Goal: Check status: Check status

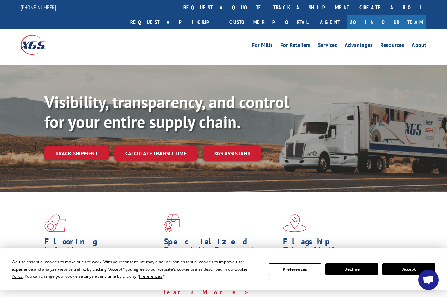
click at [89, 193] on div "Flooring Logistics Solutions As an industry carrier of choice, XGS has brought …" at bounding box center [223, 260] width 447 height 134
click at [72, 146] on link "Track shipment" at bounding box center [77, 153] width 64 height 14
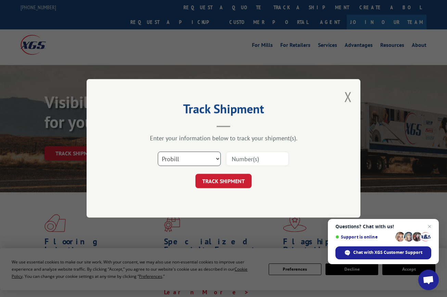
click at [218, 160] on select "Select category... Probill BOL PO" at bounding box center [189, 159] width 63 height 14
click at [244, 161] on input at bounding box center [257, 159] width 63 height 14
paste input "17342156"
type input "17342156"
click at [236, 179] on button "TRACK SHIPMENT" at bounding box center [224, 181] width 56 height 14
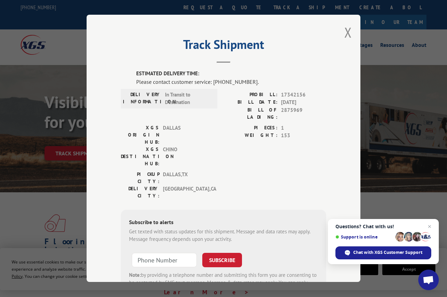
click at [434, 66] on div "Track Shipment ESTIMATED DELIVERY TIME: Please contact customer service: [PHONE…" at bounding box center [223, 148] width 447 height 297
click at [373, 252] on span "Chat with XGS Customer Support" at bounding box center [388, 253] width 69 height 6
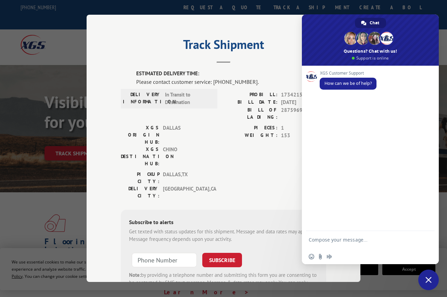
click at [333, 242] on textarea "Compose your message..." at bounding box center [363, 243] width 108 height 12
paste textarea "17342156"
type textarea "17342156"
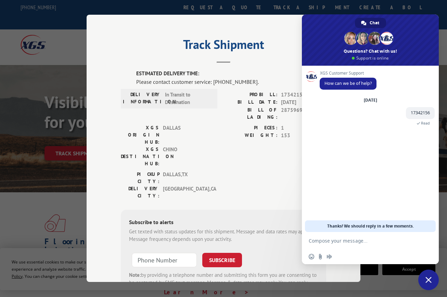
click at [260, 53] on header "Track Shipment" at bounding box center [224, 51] width 206 height 23
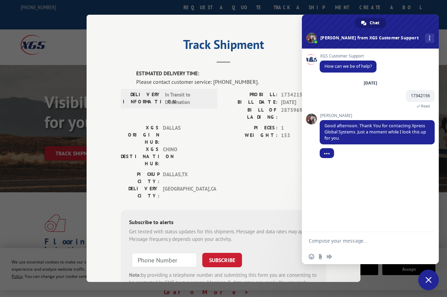
click at [322, 245] on form at bounding box center [363, 241] width 108 height 18
click at [324, 240] on textarea "Compose your message..." at bounding box center [363, 241] width 108 height 6
click at [426, 186] on div "XGS Customer Support How can we be of help? [DATE] 17342156 A minute ago Read […" at bounding box center [370, 141] width 137 height 184
click at [343, 237] on form at bounding box center [363, 241] width 108 height 18
click at [343, 242] on textarea "Compose your message..." at bounding box center [363, 241] width 108 height 6
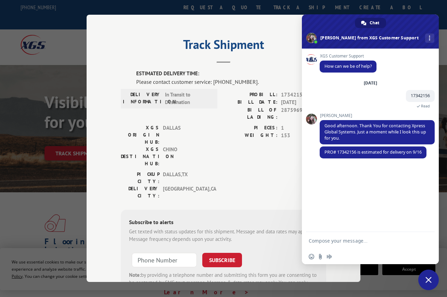
click at [407, 185] on div "XGS Customer Support How can we be of help? [DATE] 17342156 2 minutes ago Read …" at bounding box center [370, 141] width 137 height 184
click at [403, 172] on div "XGS Customer Support How can we be of help? [DATE] 17342156 2 minutes ago Read …" at bounding box center [370, 141] width 137 height 184
click at [312, 179] on div "XGS Customer Support How can we be of help? [DATE] 17342156 3 minutes ago Read …" at bounding box center [370, 141] width 137 height 184
click at [397, 178] on div "XGS Customer Support How can we be of help? [DATE] 17342156 3 minutes ago Read …" at bounding box center [370, 141] width 137 height 184
click at [401, 218] on div "XGS Customer Support How can we be of help? [DATE] 17342156 4 minutes ago Read …" at bounding box center [370, 141] width 137 height 184
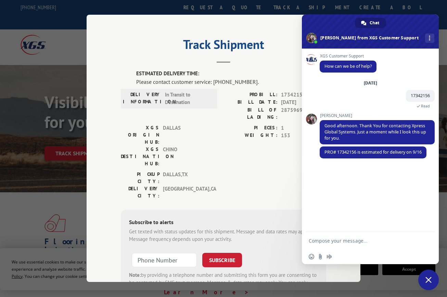
click at [343, 240] on textarea "Compose your message..." at bounding box center [363, 241] width 108 height 6
type textarea "t"
type textarea "G"
type textarea "Okay"
type textarea "Thank you"
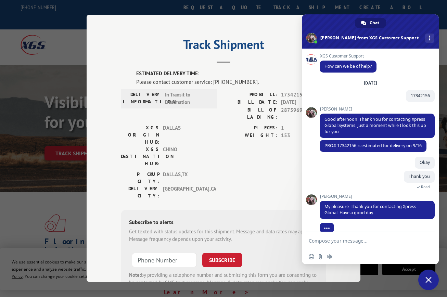
scroll to position [8, 0]
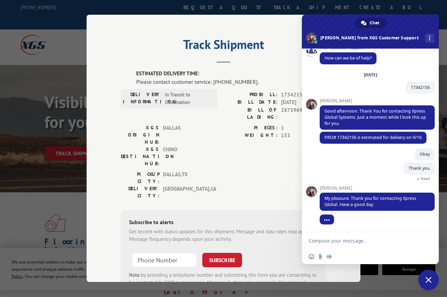
click at [367, 239] on textarea "Compose your message..." at bounding box center [363, 241] width 108 height 6
type textarea "Y"
type textarea "Likewise! Thanks"
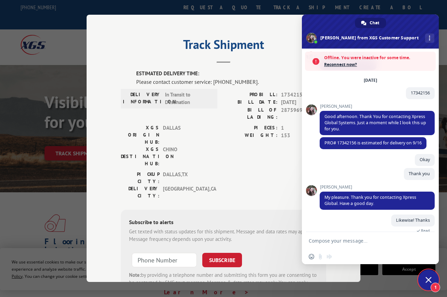
scroll to position [35, 0]
